Goal: Task Accomplishment & Management: Manage account settings

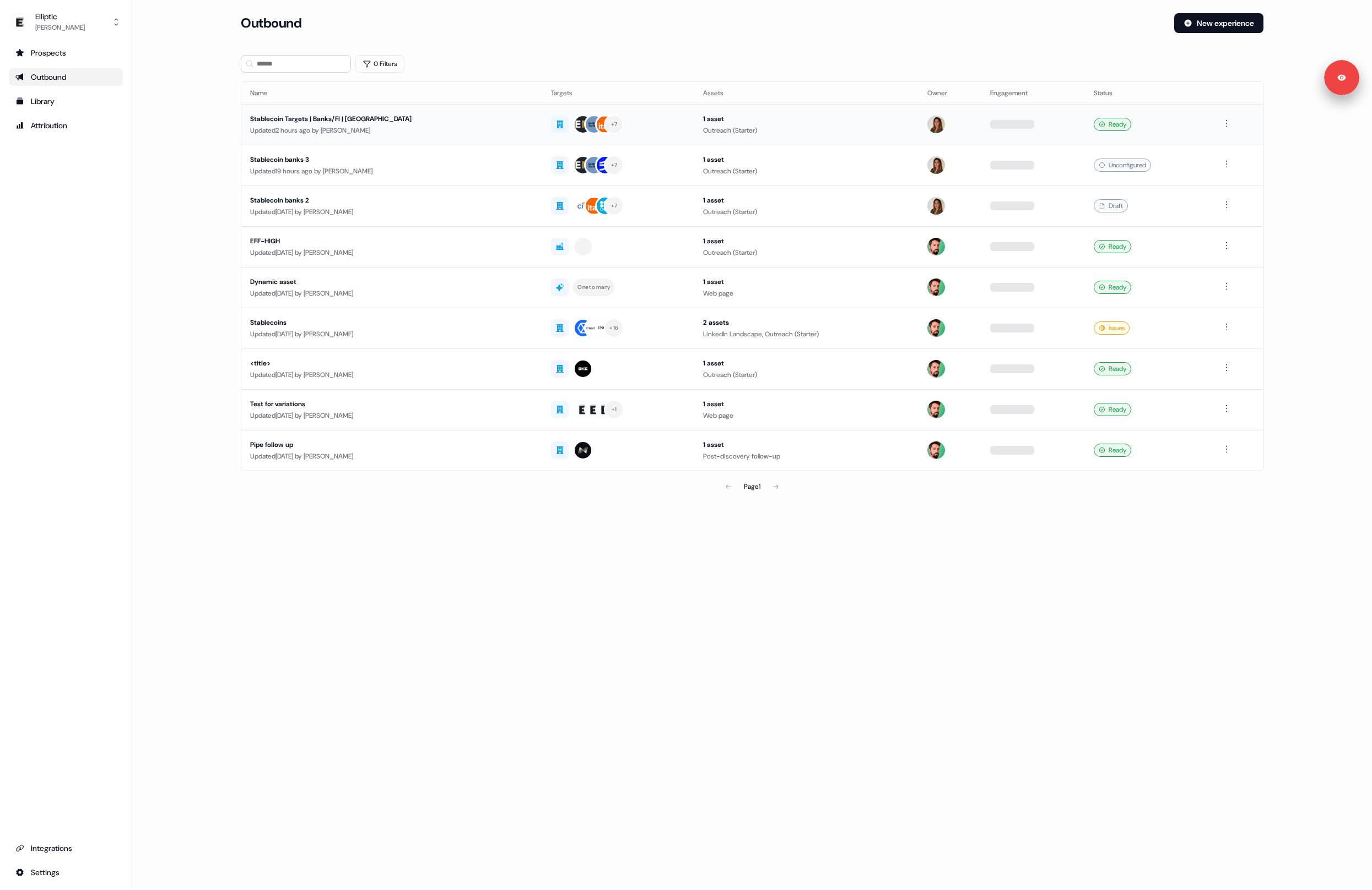
click at [395, 131] on div "Updated 2 hours ago by [PERSON_NAME]" at bounding box center [392, 130] width 283 height 11
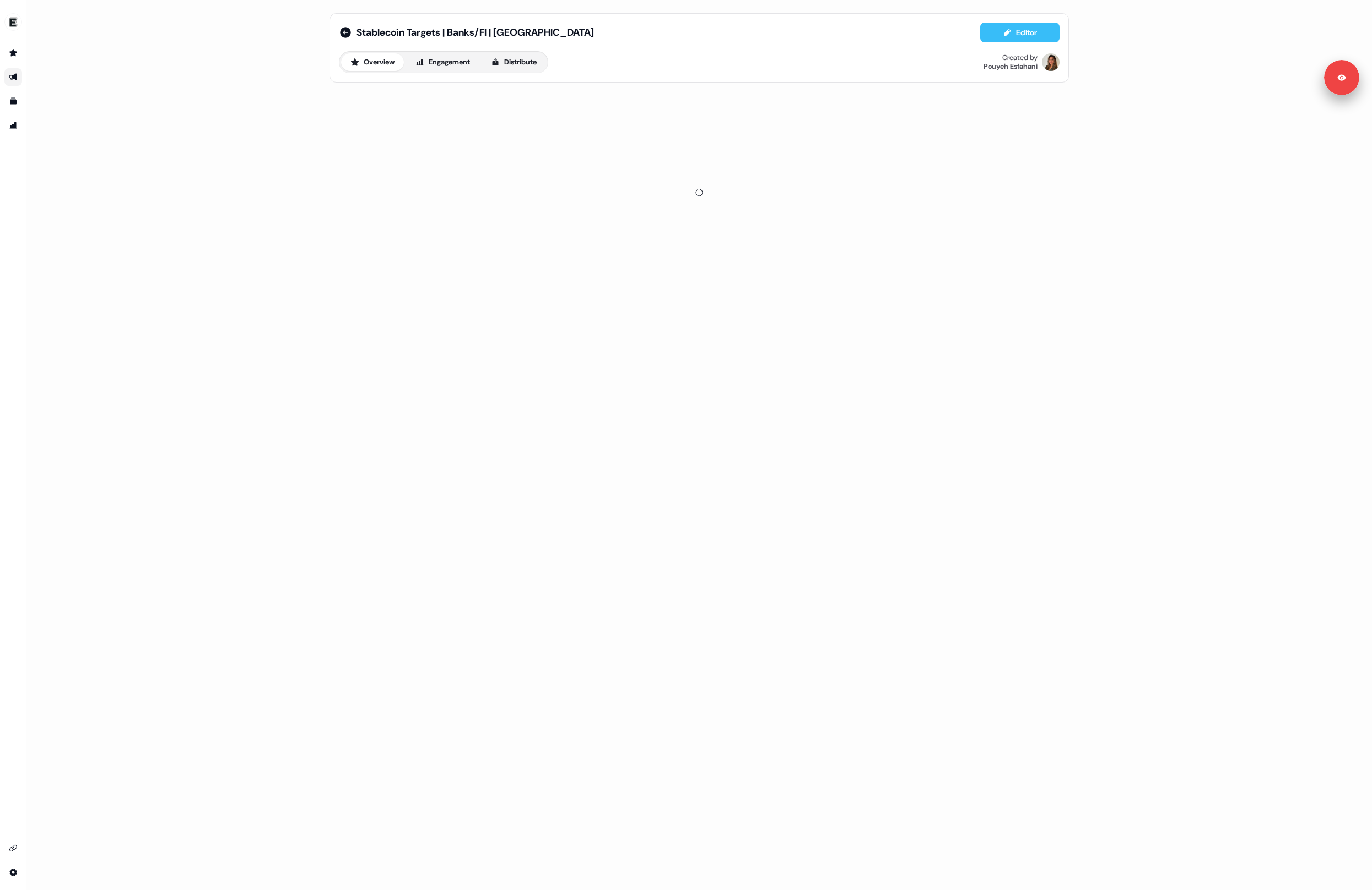
click at [1037, 31] on button "Editor" at bounding box center [1019, 33] width 80 height 20
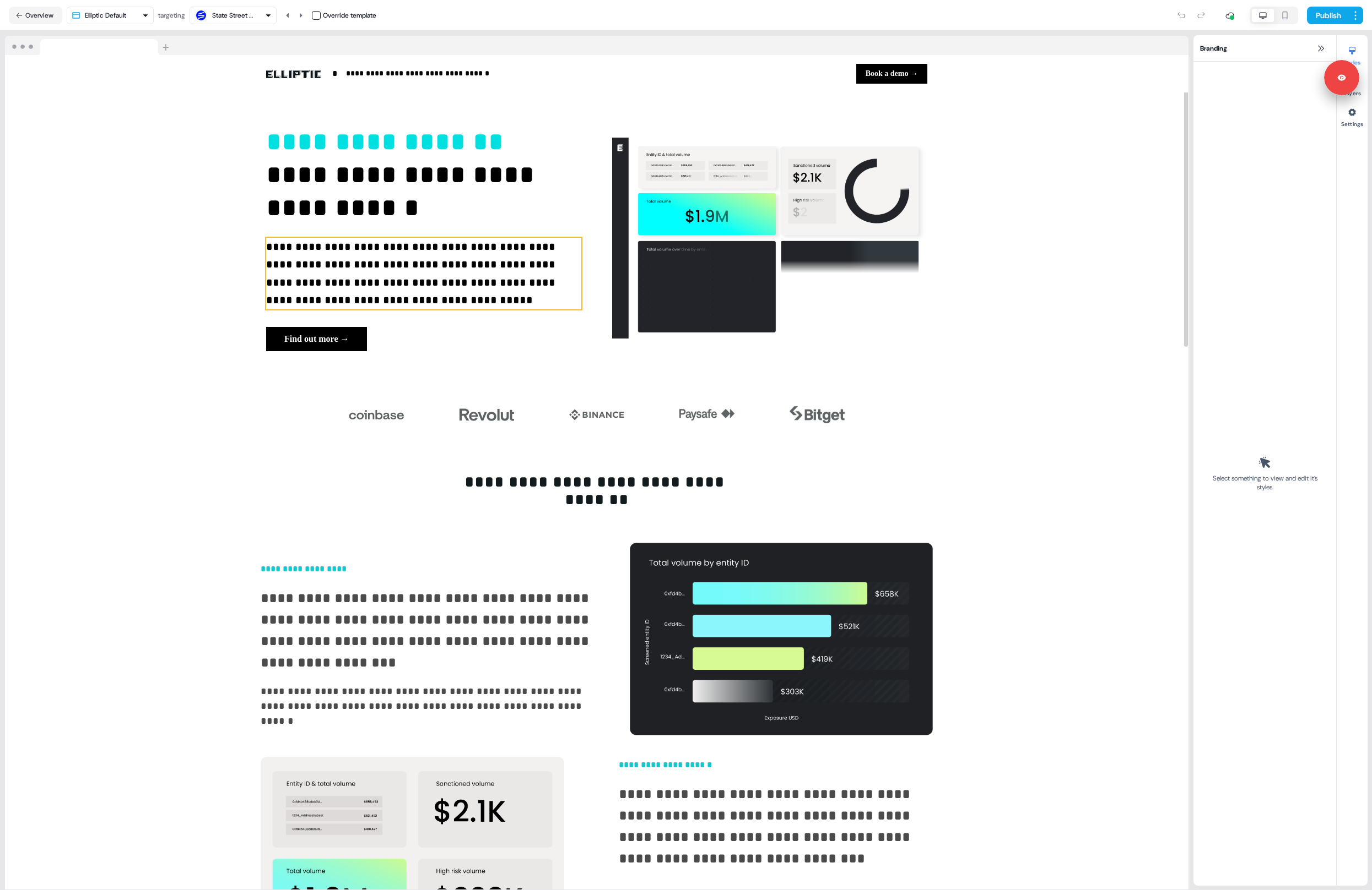
click at [420, 275] on p "**********" at bounding box center [424, 273] width 315 height 71
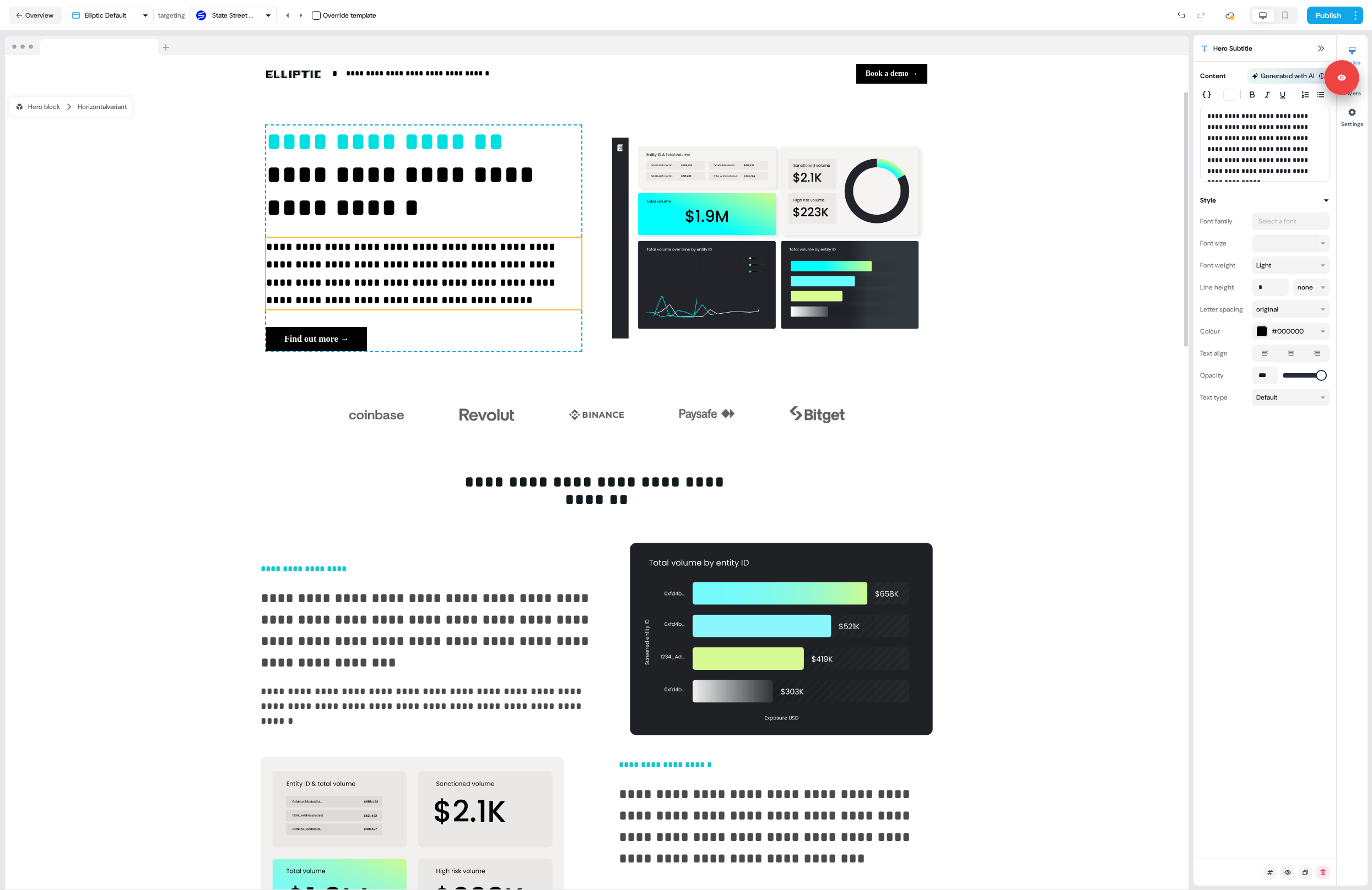
click at [405, 256] on p "**********" at bounding box center [424, 273] width 315 height 71
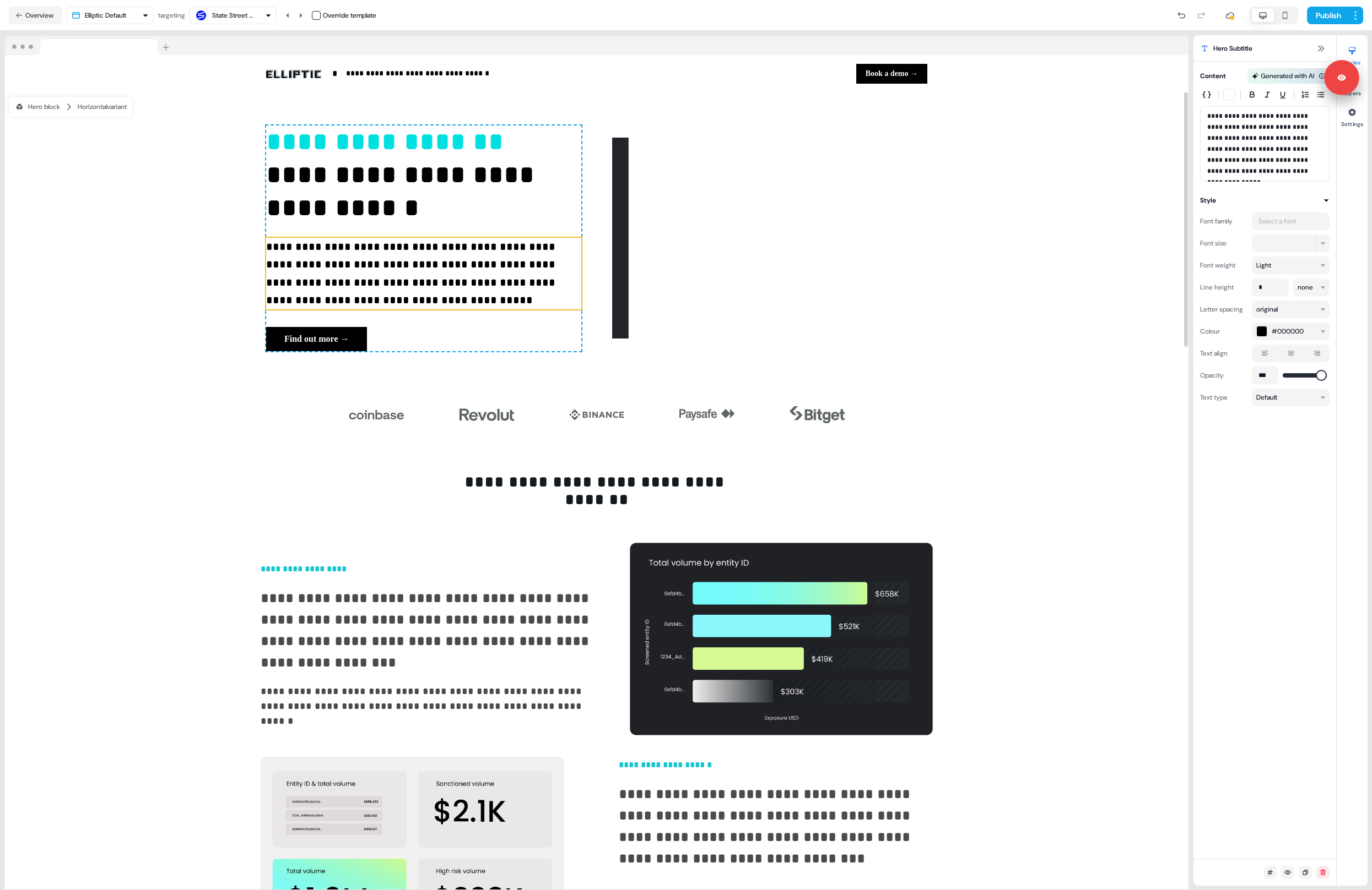
click at [405, 256] on p "**********" at bounding box center [424, 273] width 315 height 71
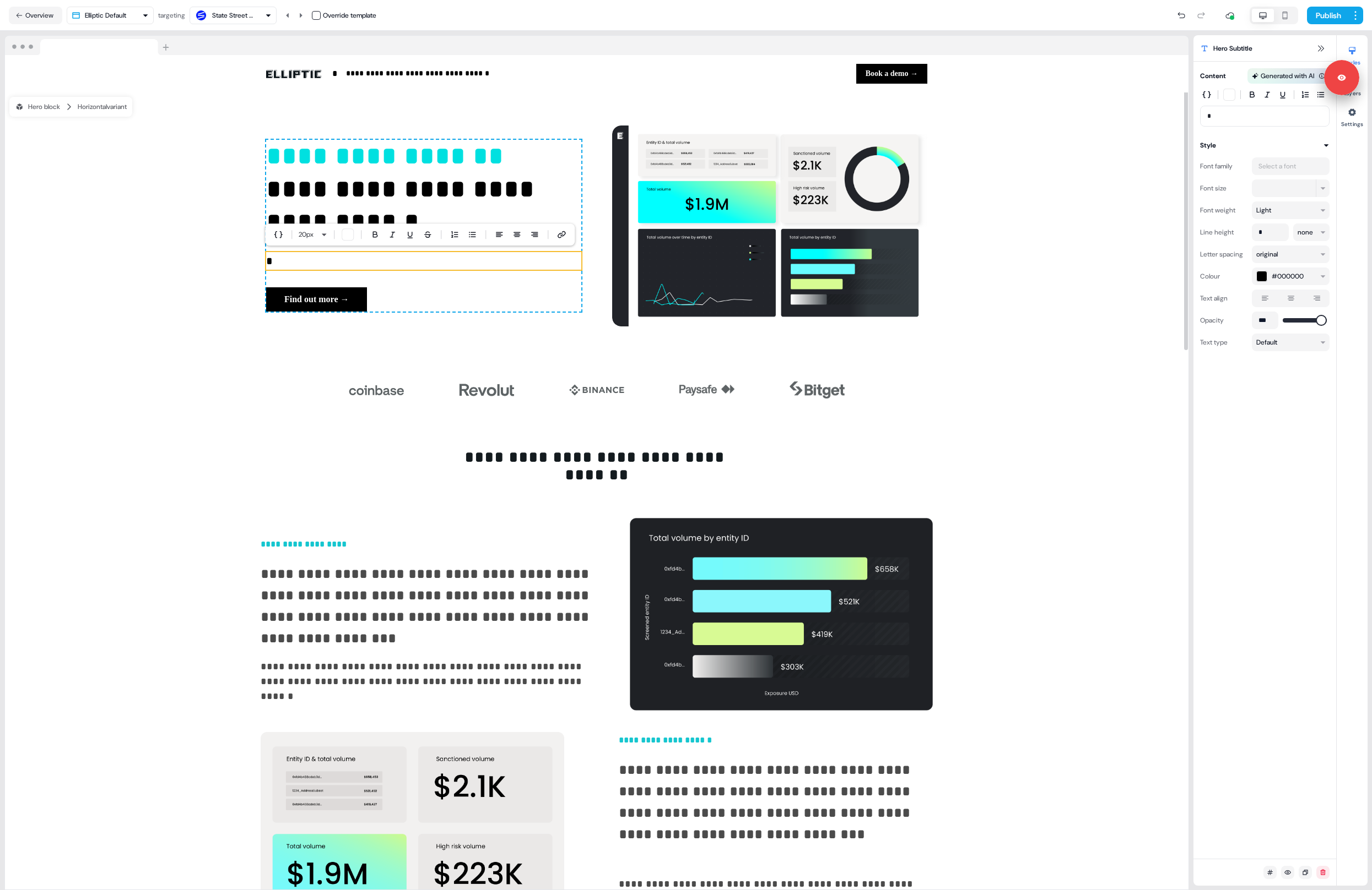
click at [237, 368] on div "To pick up a draggable item, press the space bar. While dragging, use the arrow…" at bounding box center [596, 390] width 727 height 62
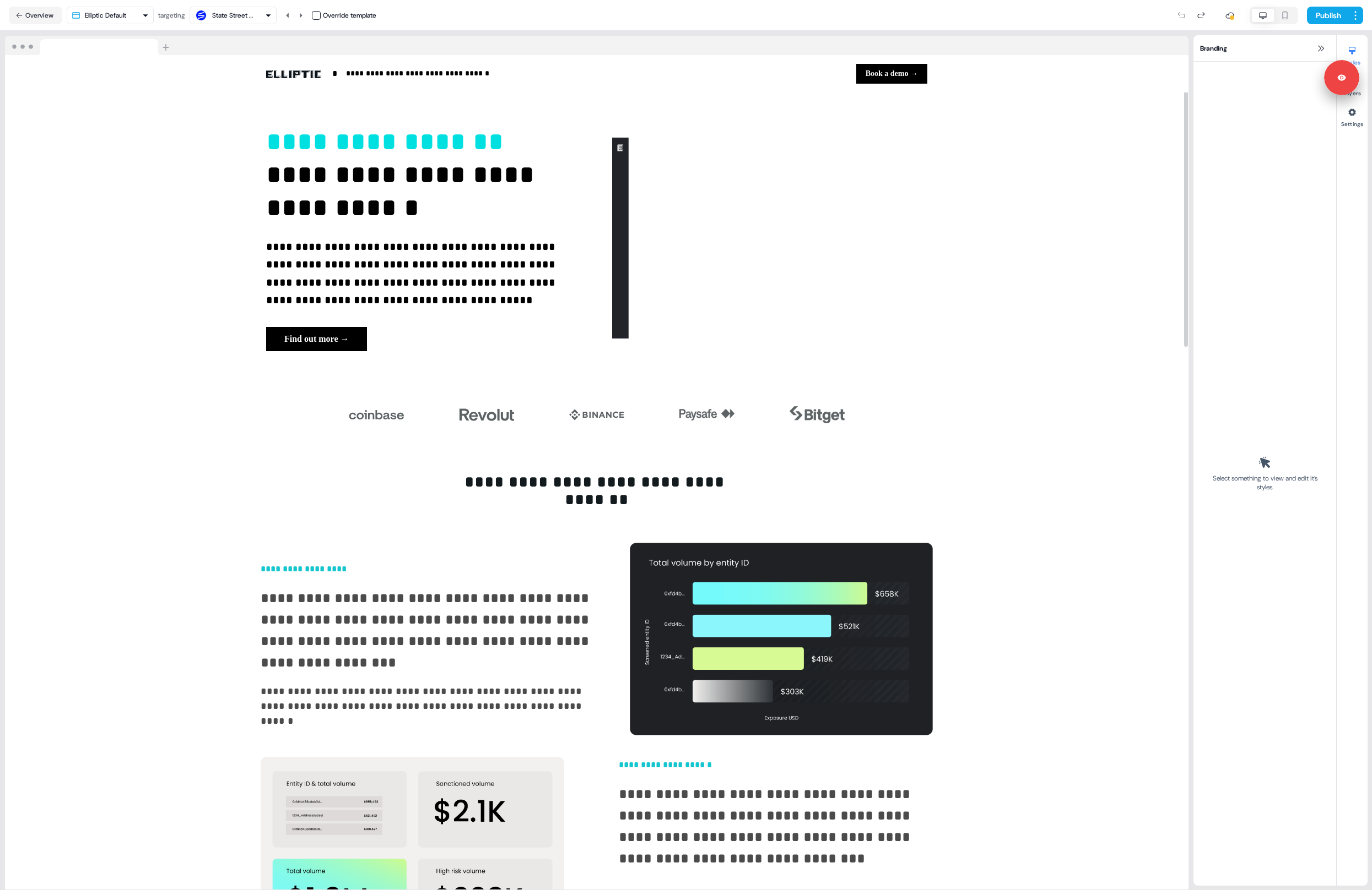
click at [503, 31] on div "**********" at bounding box center [596, 460] width 1193 height 860
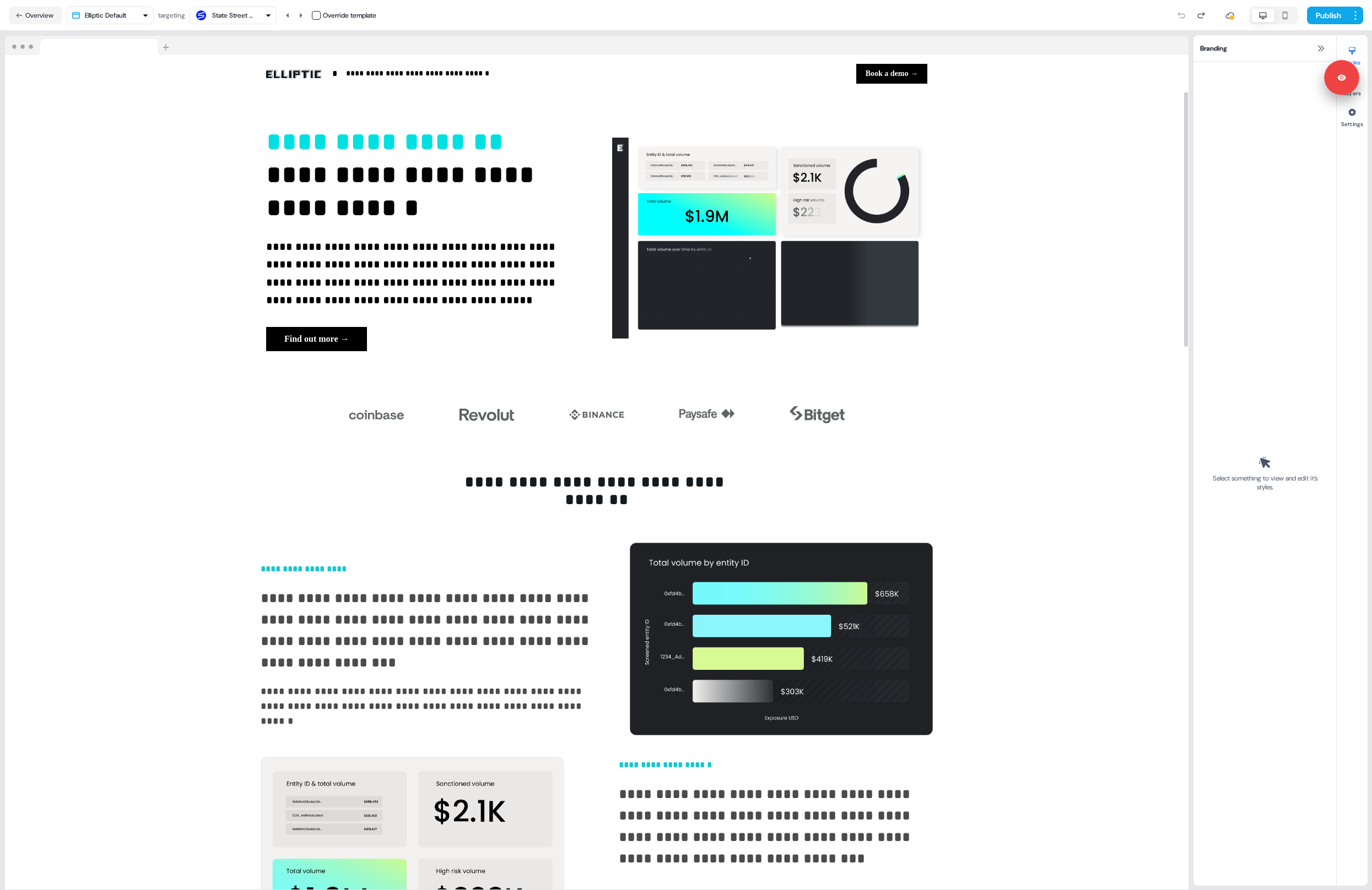
click at [189, 42] on div at bounding box center [596, 46] width 1184 height 20
click at [38, 12] on button "Overview" at bounding box center [36, 15] width 54 height 18
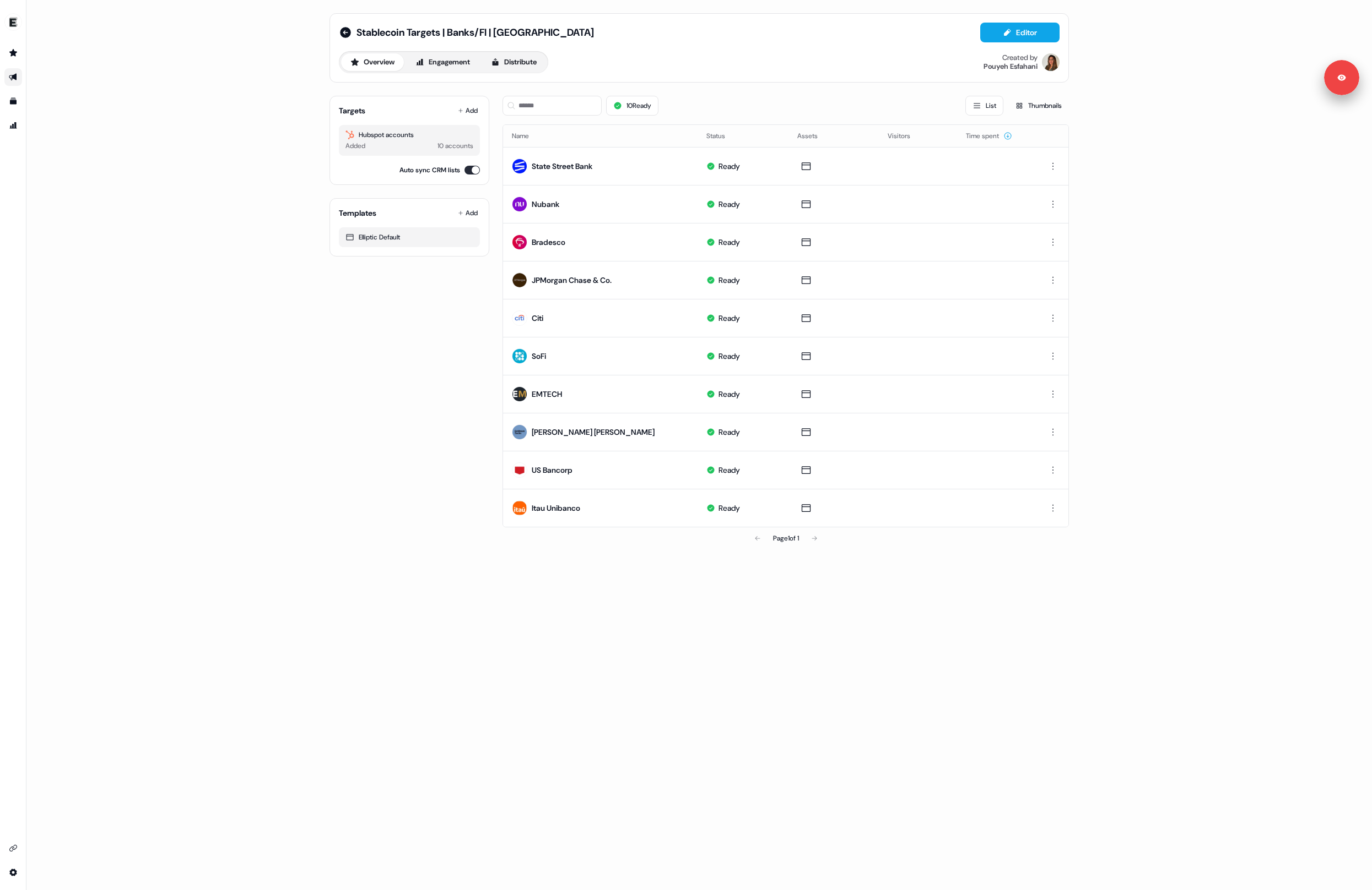
drag, startPoint x: 238, startPoint y: 81, endPoint x: 257, endPoint y: 28, distance: 56.3
click at [242, 81] on div "Stablecoin Targets | Banks/FI | Americas Editor Overview Engagement Distribute …" at bounding box center [699, 445] width 1345 height 890
click at [18, 21] on img "side nav menu" at bounding box center [13, 22] width 18 height 18
drag, startPoint x: 199, startPoint y: 309, endPoint x: 168, endPoint y: 274, distance: 46.8
click at [198, 309] on div "Help documentation Feedback Logout Stablecoin Targets | Banks/FI | [GEOGRAPHIC_…" at bounding box center [686, 445] width 1372 height 890
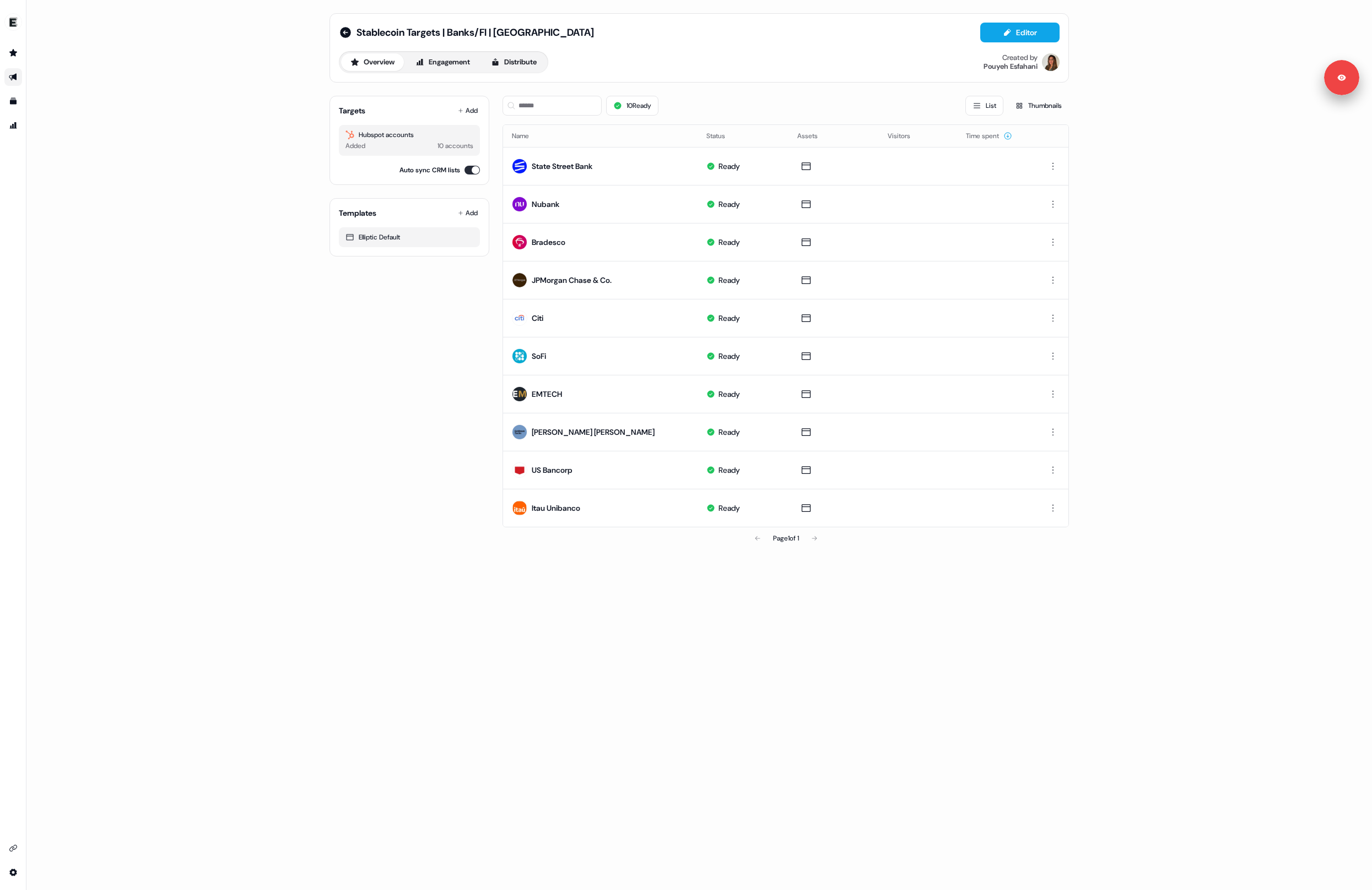
click at [142, 239] on div "Stablecoin Targets | Banks/FI | Americas Editor Overview Engagement Distribute …" at bounding box center [699, 445] width 1345 height 890
click at [163, 106] on div "Stablecoin Targets | Banks/FI | Americas Editor Overview Engagement Distribute …" at bounding box center [699, 445] width 1345 height 890
click at [191, 158] on div "Stablecoin Targets | Banks/FI | Americas Editor Overview Engagement Distribute …" at bounding box center [699, 445] width 1345 height 890
click at [188, 127] on div "Stablecoin Targets | Banks/FI | Americas Editor Overview Engagement Distribute …" at bounding box center [699, 445] width 1345 height 890
drag, startPoint x: 329, startPoint y: 502, endPoint x: 240, endPoint y: 386, distance: 146.2
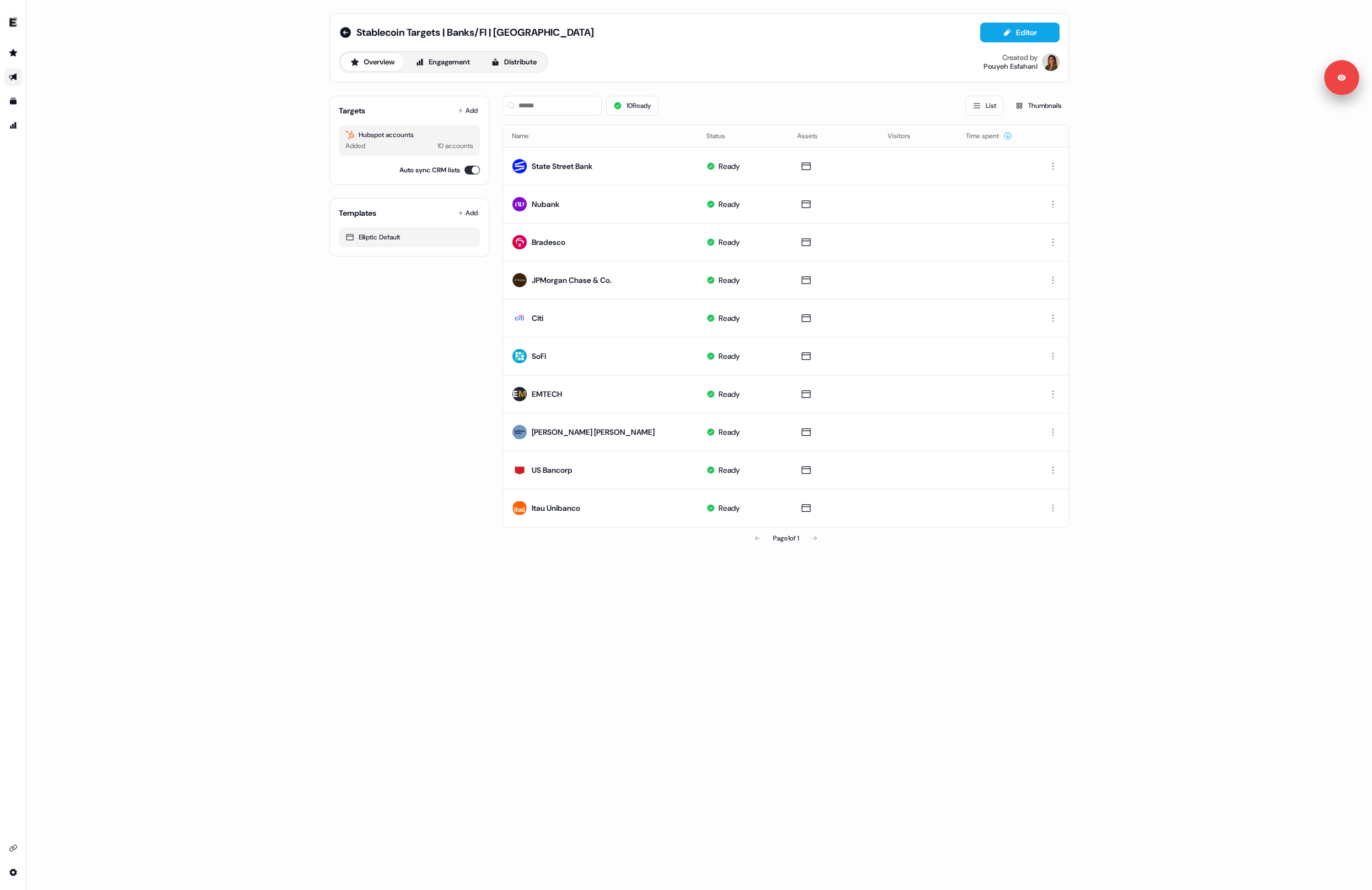
click at [326, 501] on div "Stablecoin Targets | Banks/FI | Americas Editor Overview Engagement Distribute …" at bounding box center [699, 281] width 766 height 563
click at [239, 380] on div "Stablecoin Targets | Banks/FI | Americas Editor Overview Engagement Distribute …" at bounding box center [699, 445] width 1345 height 890
click at [12, 19] on img "side nav menu" at bounding box center [13, 22] width 18 height 18
drag, startPoint x: 36, startPoint y: 89, endPoint x: 39, endPoint y: 140, distance: 51.1
click at [36, 89] on div "Logout" at bounding box center [56, 91] width 105 height 20
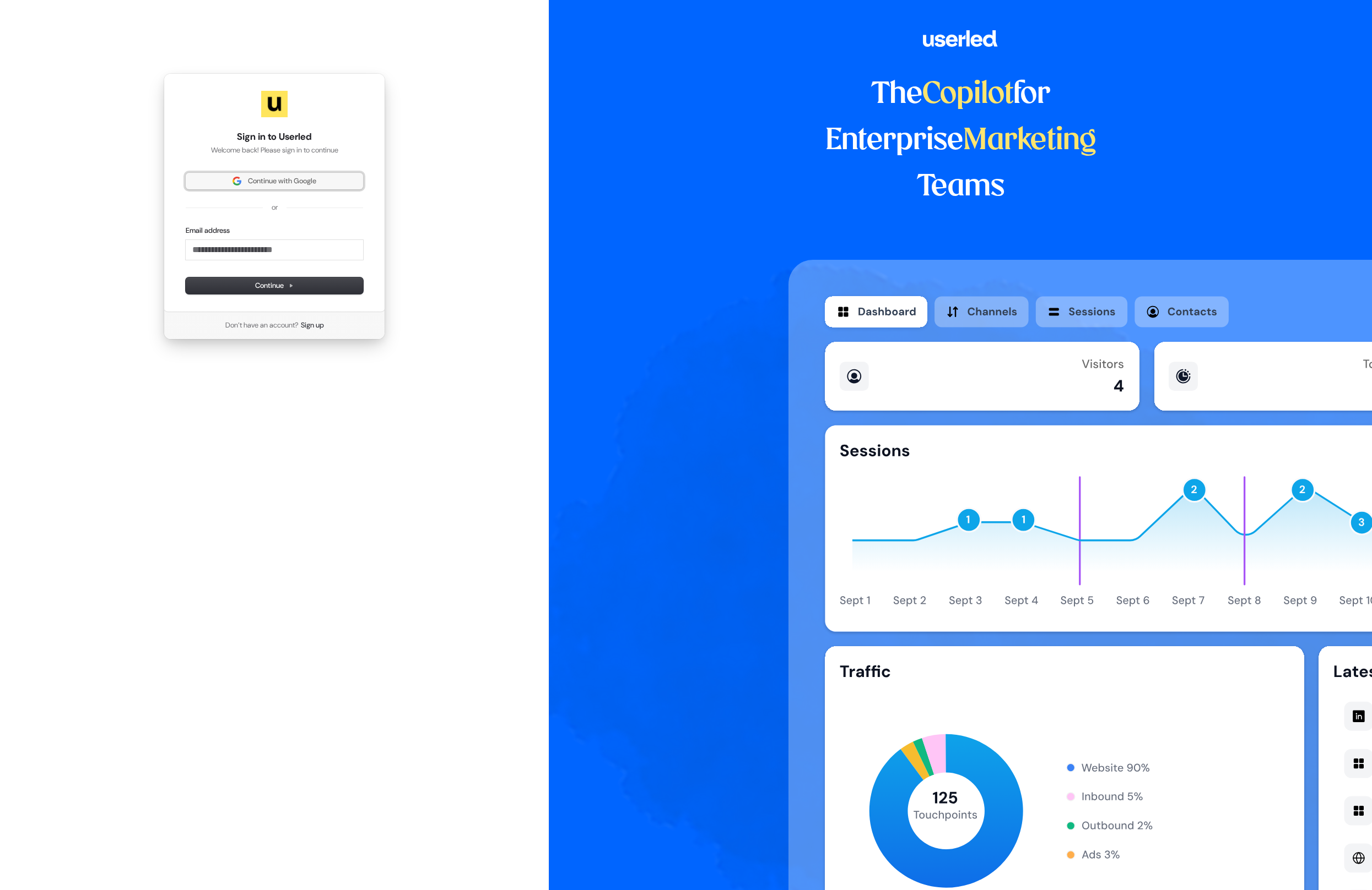
click at [228, 176] on button "Continue with Google" at bounding box center [275, 182] width 178 height 17
